Goal: Ask a question

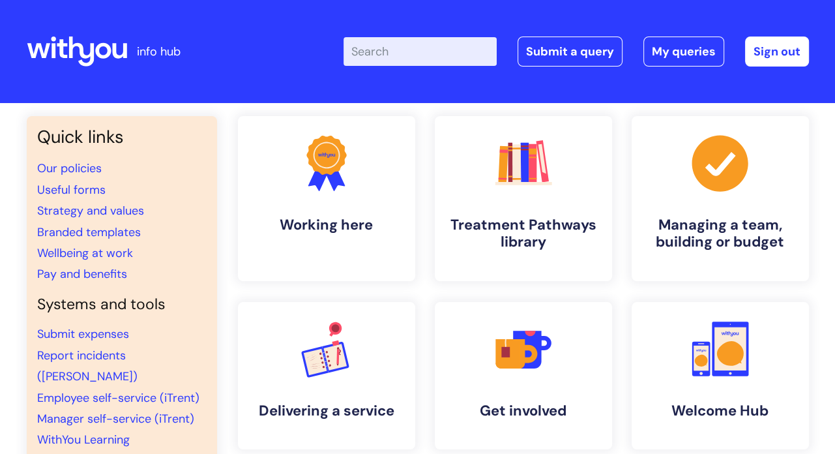
click at [418, 55] on input "Enter your search term here..." at bounding box center [420, 51] width 153 height 29
type input "pension"
click button "Search" at bounding box center [0, 0] width 0 height 0
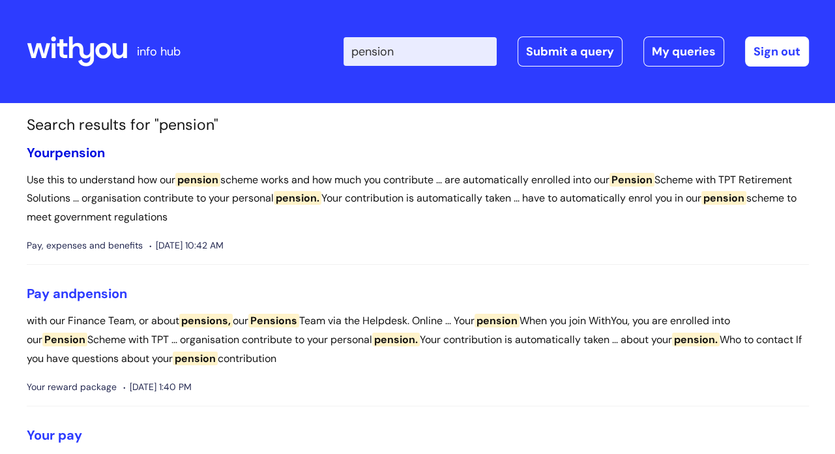
click at [84, 147] on span "pension" at bounding box center [80, 152] width 50 height 17
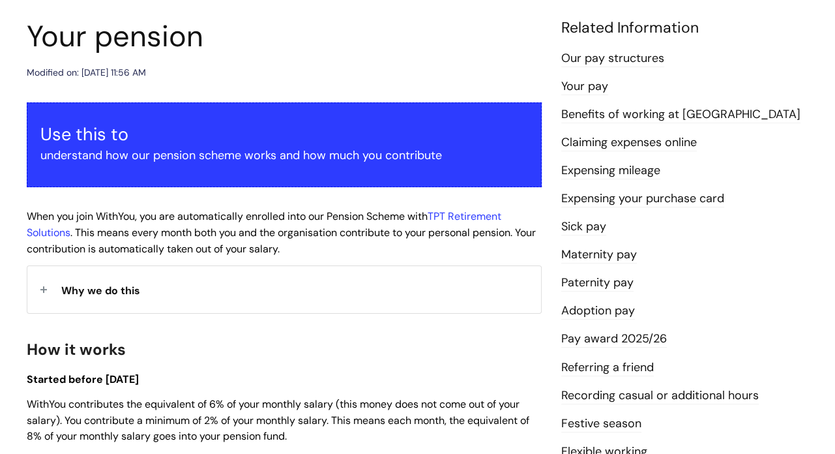
scroll to position [248, 0]
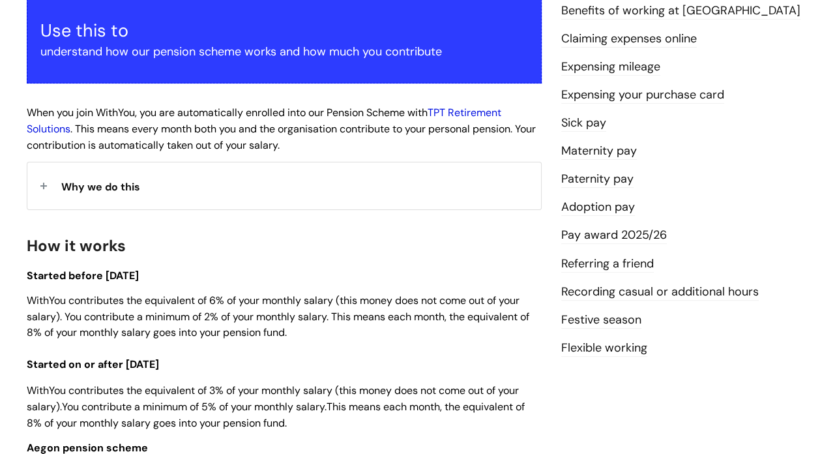
click at [467, 110] on link "TPT Retirement Solutions" at bounding box center [264, 121] width 475 height 30
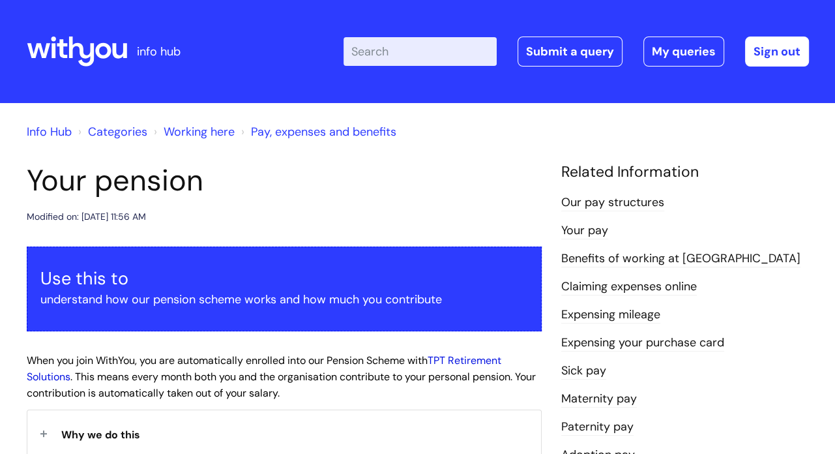
click at [480, 359] on link "TPT Retirement Solutions" at bounding box center [264, 368] width 475 height 30
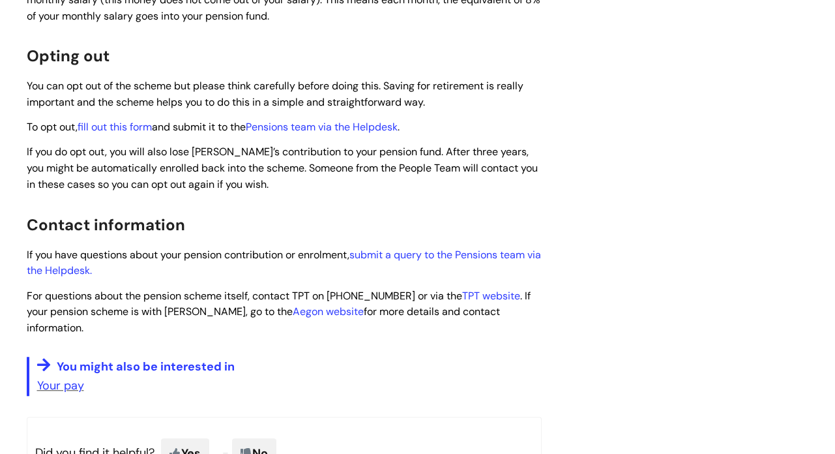
scroll to position [765, 0]
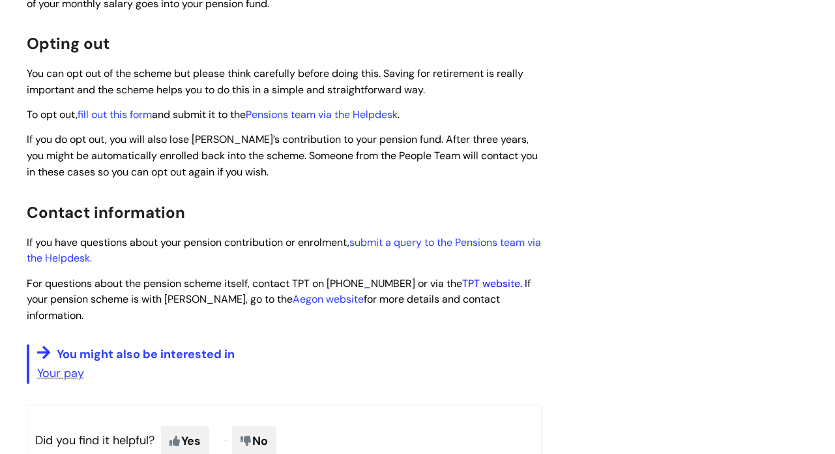
click at [496, 283] on link "TPT website" at bounding box center [491, 283] width 58 height 14
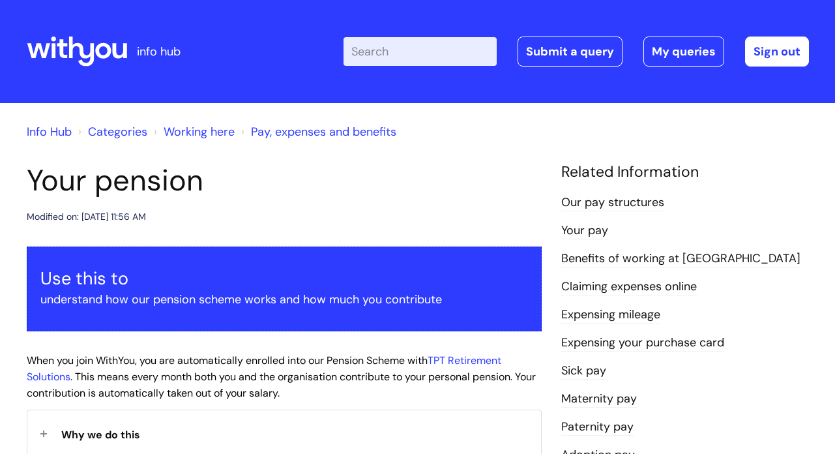
scroll to position [765, 0]
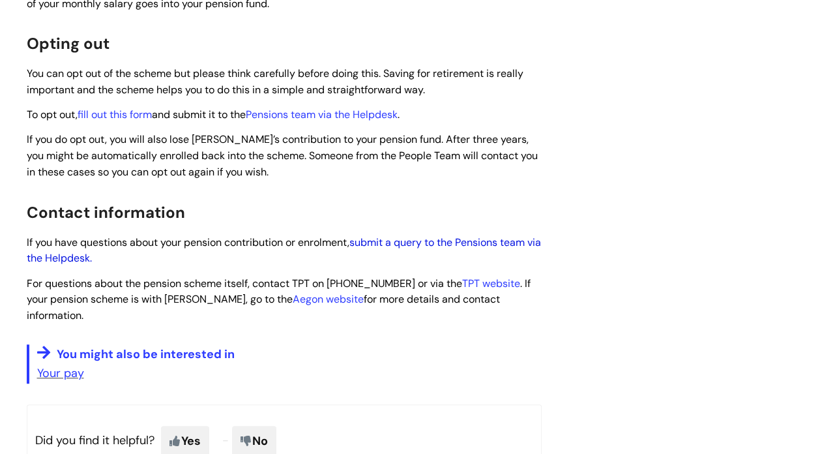
click at [396, 243] on link "submit a query to the Pensions team via the Helpdesk." at bounding box center [284, 250] width 514 height 30
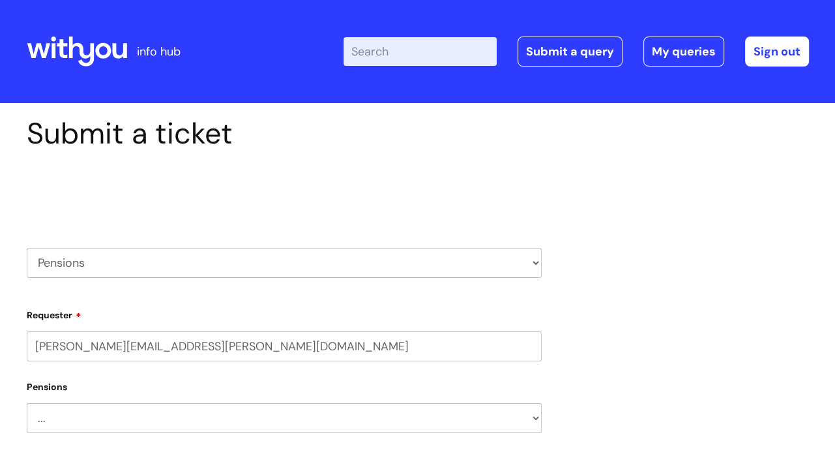
select select "80004286533"
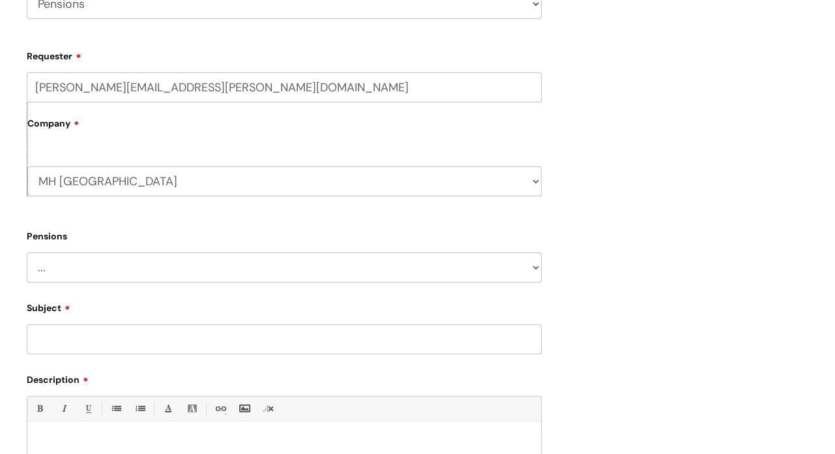
scroll to position [305, 0]
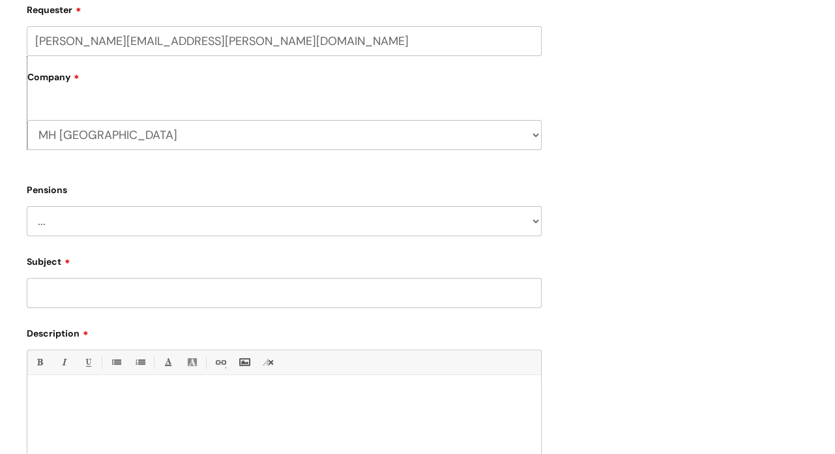
click at [535, 224] on select "... Membership Schemes Pensions" at bounding box center [284, 221] width 515 height 30
select select "Pensions"
click at [27, 206] on select "... Membership Schemes Pensions" at bounding box center [284, 221] width 515 height 30
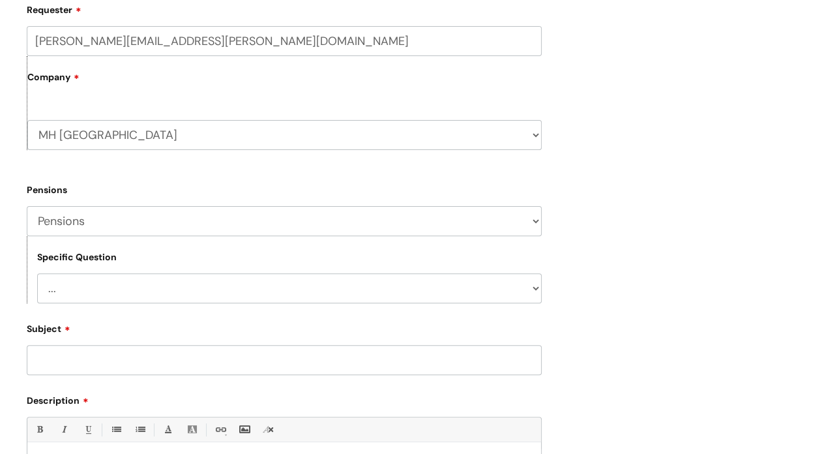
click at [190, 286] on select "... General pension queries Pension joiners and opt outs Pension rate changes" at bounding box center [289, 288] width 505 height 30
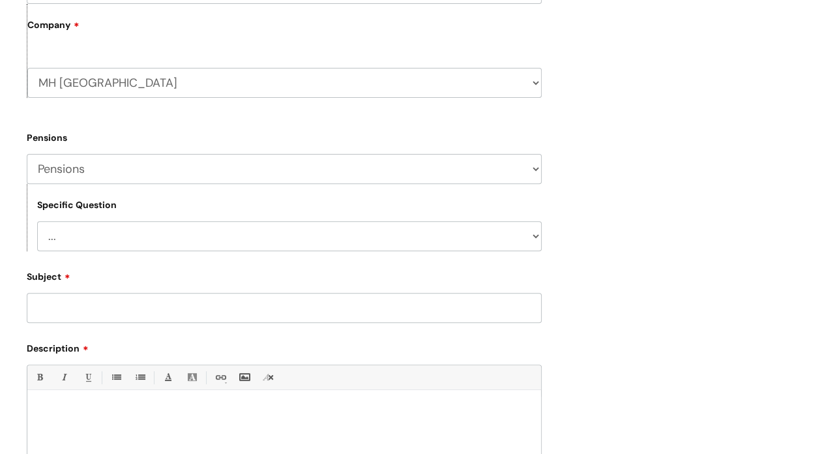
scroll to position [391, 0]
